Goal: Task Accomplishment & Management: Complete application form

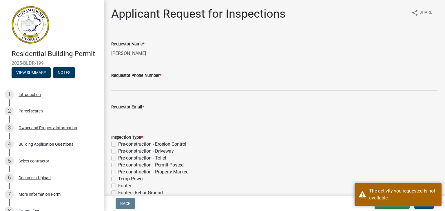
click at [41, 18] on img at bounding box center [31, 25] width 38 height 38
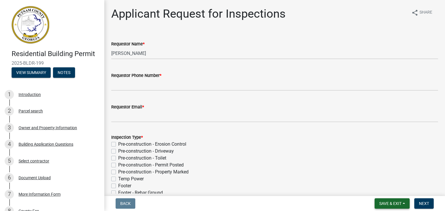
click at [393, 206] on span "Save & Exit" at bounding box center [390, 203] width 22 height 5
click at [387, 187] on button "Save & Exit" at bounding box center [386, 189] width 46 height 14
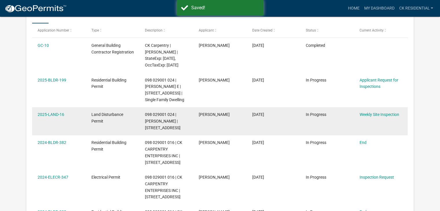
scroll to position [106, 0]
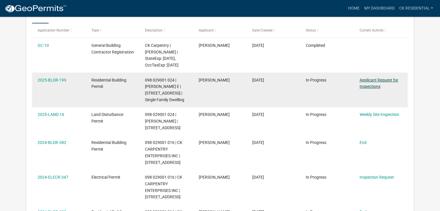
click at [364, 86] on link "Applicant Request for Inspections" at bounding box center [379, 83] width 39 height 11
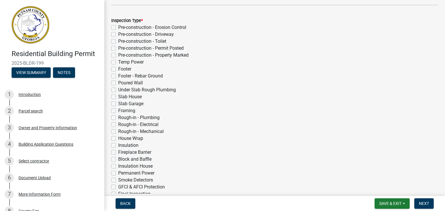
scroll to position [116, 0]
click at [118, 63] on label "Temp Power" at bounding box center [130, 63] width 25 height 7
click at [118, 63] on input "Temp Power" at bounding box center [120, 62] width 4 height 4
checkbox input "true"
checkbox input "false"
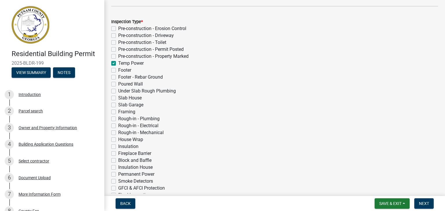
checkbox input "false"
checkbox input "true"
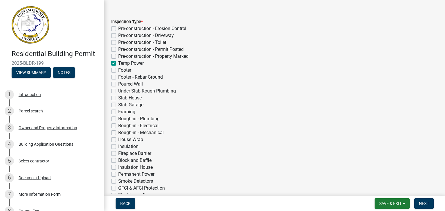
checkbox input "false"
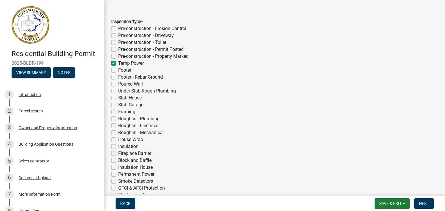
checkbox input "false"
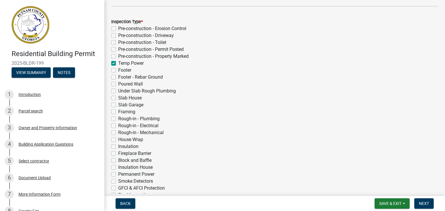
checkbox input "false"
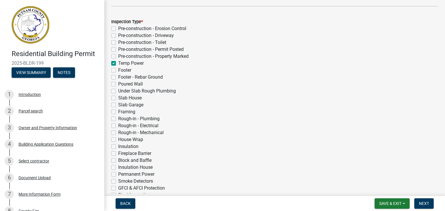
checkbox input "false"
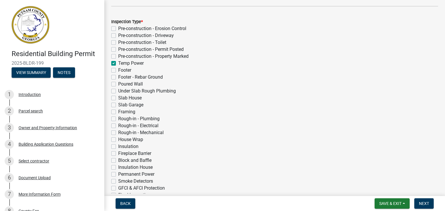
checkbox input "false"
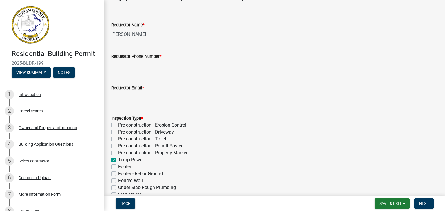
scroll to position [0, 0]
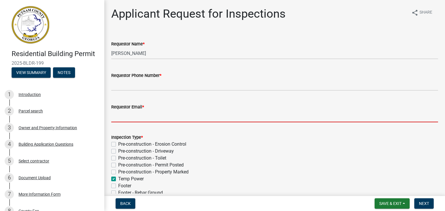
click at [135, 116] on input "Requestor Email *" at bounding box center [274, 117] width 327 height 12
type input "[PERSON_NAME][EMAIL_ADDRESS][DOMAIN_NAME]"
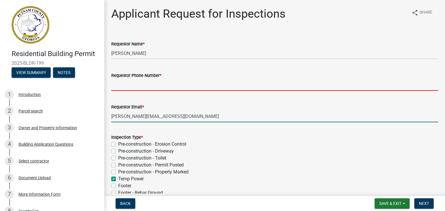
type input "8646406247"
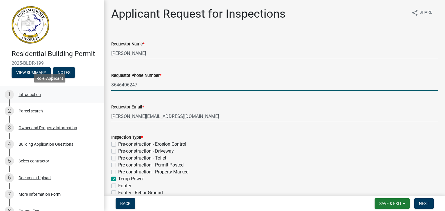
drag, startPoint x: 146, startPoint y: 85, endPoint x: 67, endPoint y: 100, distance: 80.2
click at [67, 100] on div "Residential Building Permit 2025-BLDR-199 View Summary Notes 1 Introduction 2 P…" at bounding box center [222, 105] width 445 height 211
type input "7702313901"
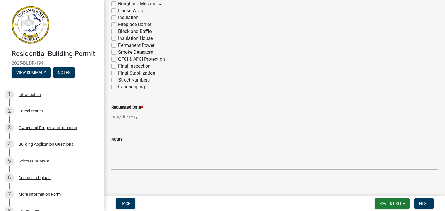
scroll to position [248, 0]
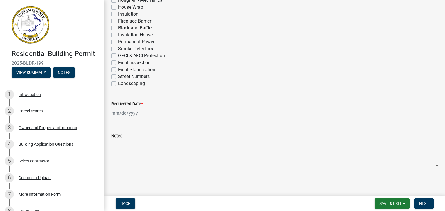
click at [136, 111] on div at bounding box center [137, 113] width 53 height 12
select select "8"
select select "2025"
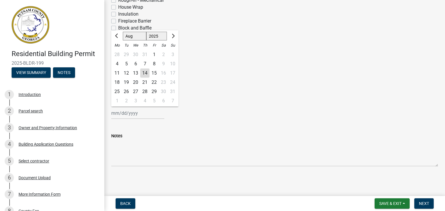
click at [153, 74] on div "15" at bounding box center [153, 73] width 9 height 9
type input "08/15/2025"
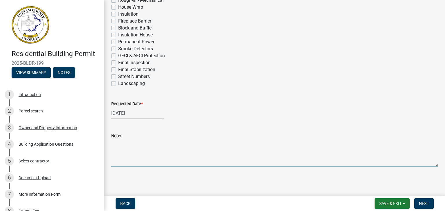
click at [122, 162] on textarea "Notes" at bounding box center [274, 153] width 327 height 27
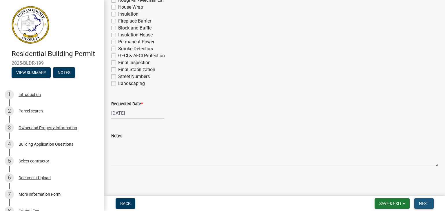
click at [423, 204] on span "Next" at bounding box center [424, 203] width 10 height 5
